Goal: Complete application form

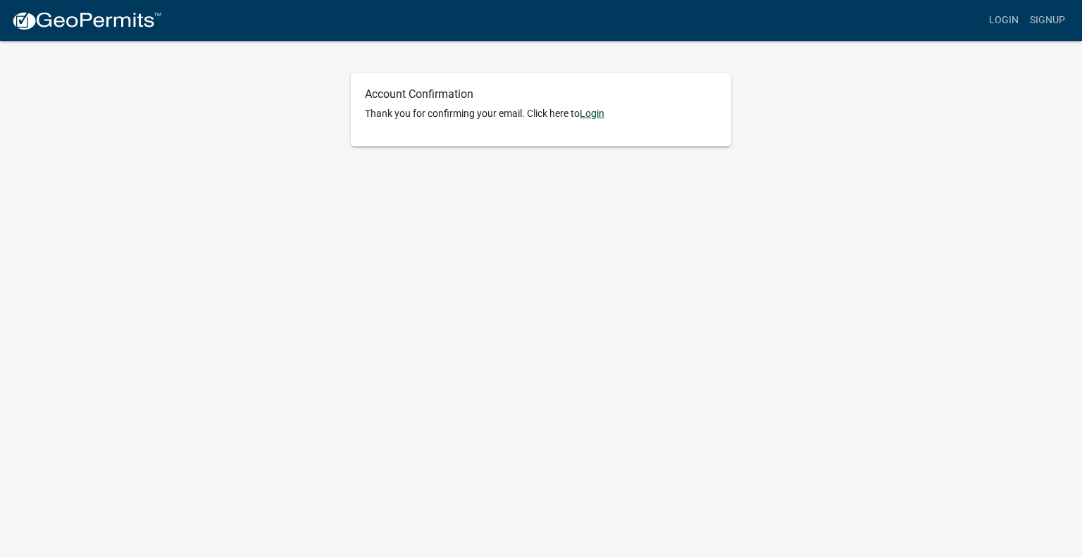
click at [598, 116] on link "Login" at bounding box center [592, 113] width 25 height 11
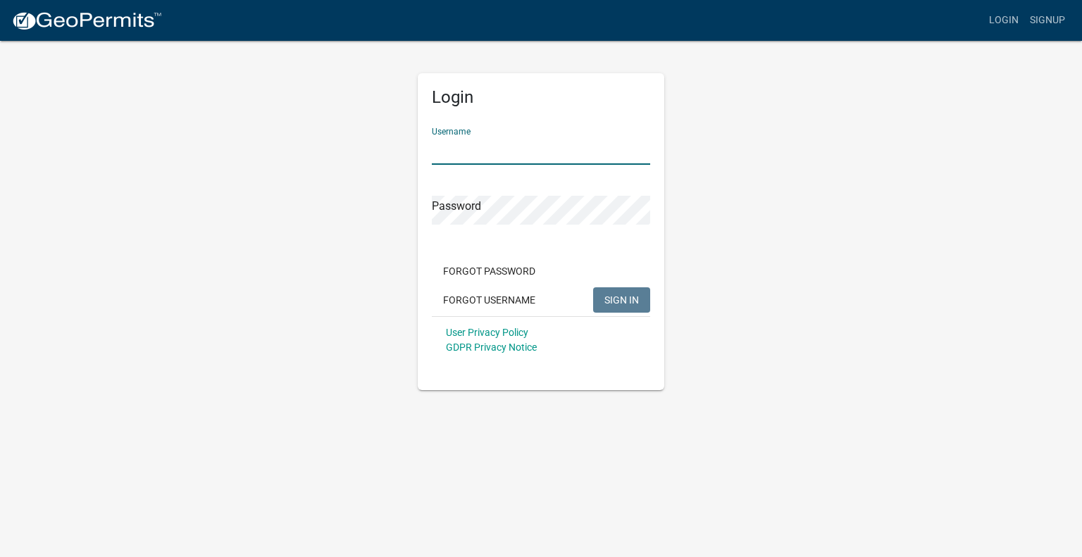
click at [516, 150] on input "Username" at bounding box center [541, 150] width 218 height 29
type input "kidoyle"
click at [616, 301] on span "SIGN IN" at bounding box center [622, 299] width 35 height 11
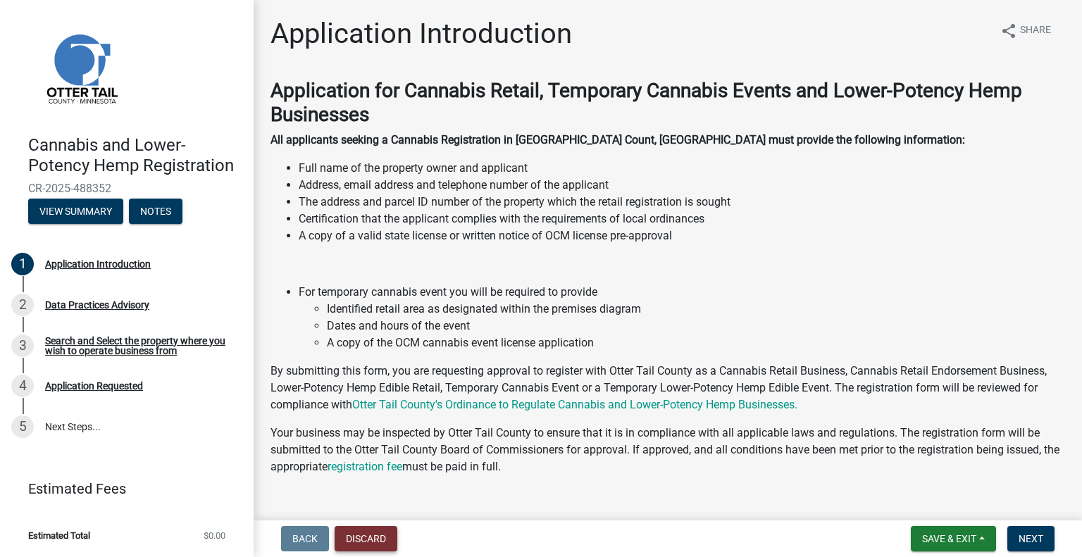
click at [373, 544] on button "Discard" at bounding box center [366, 538] width 63 height 25
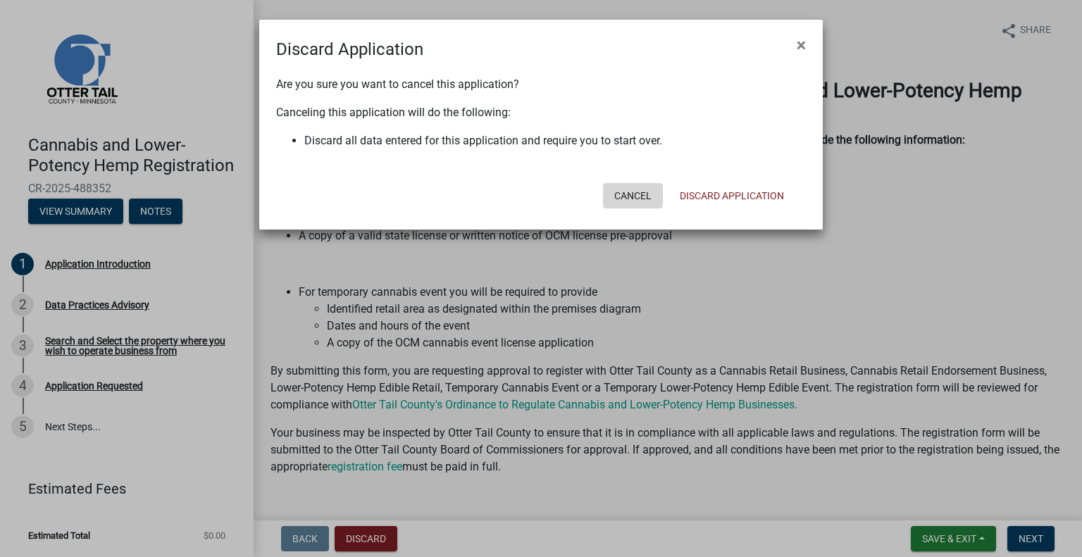
click at [633, 194] on button "Cancel" at bounding box center [633, 195] width 60 height 25
